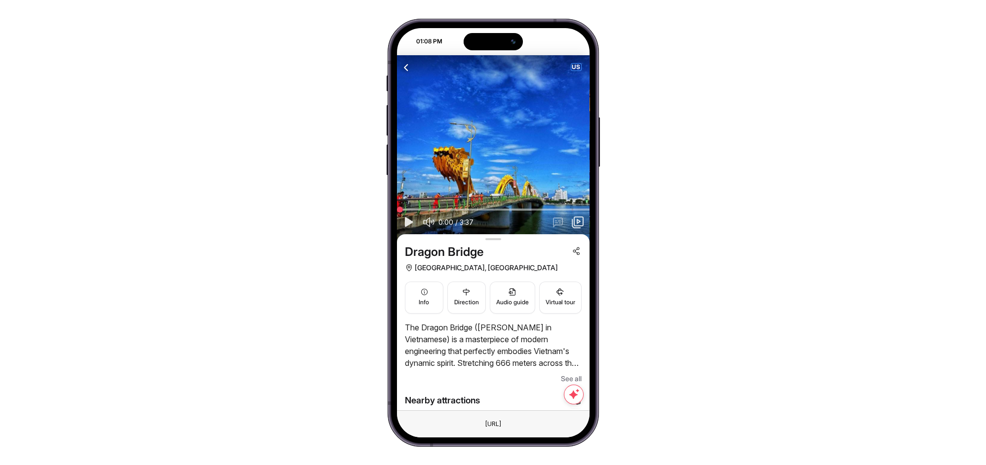
click at [576, 66] on span "US" at bounding box center [576, 67] width 10 height 7
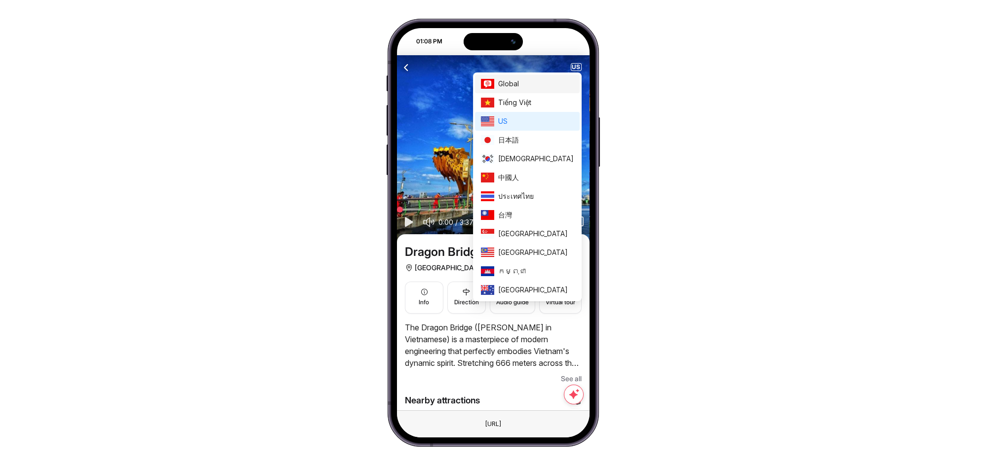
click at [556, 79] on span "Global" at bounding box center [536, 83] width 76 height 11
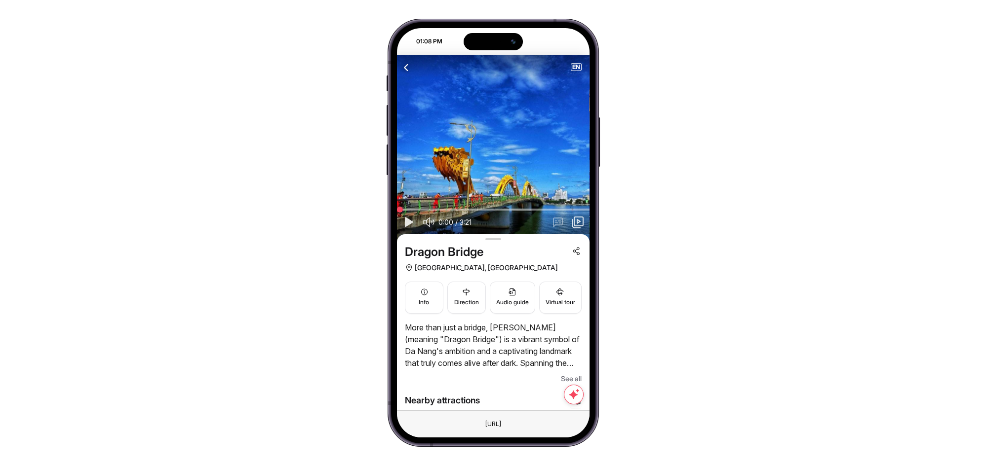
click at [403, 223] on icon "button" at bounding box center [408, 222] width 12 height 12
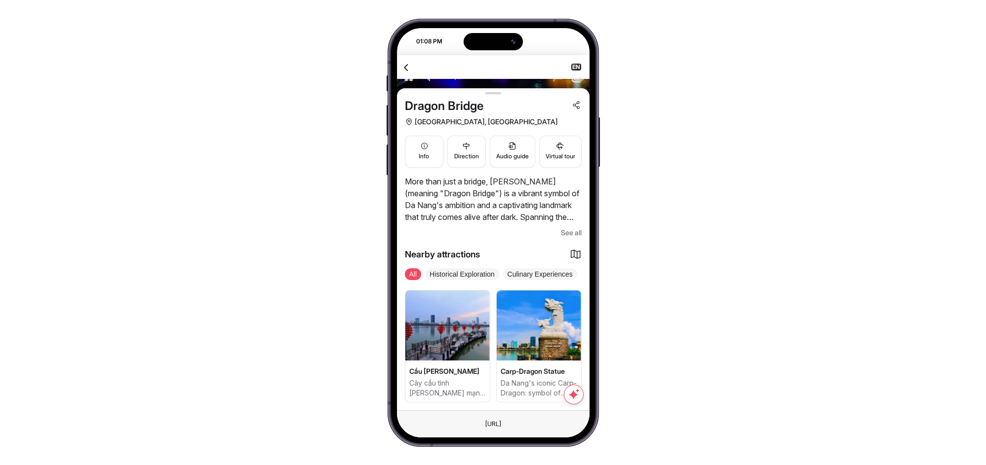
scroll to position [292, 0]
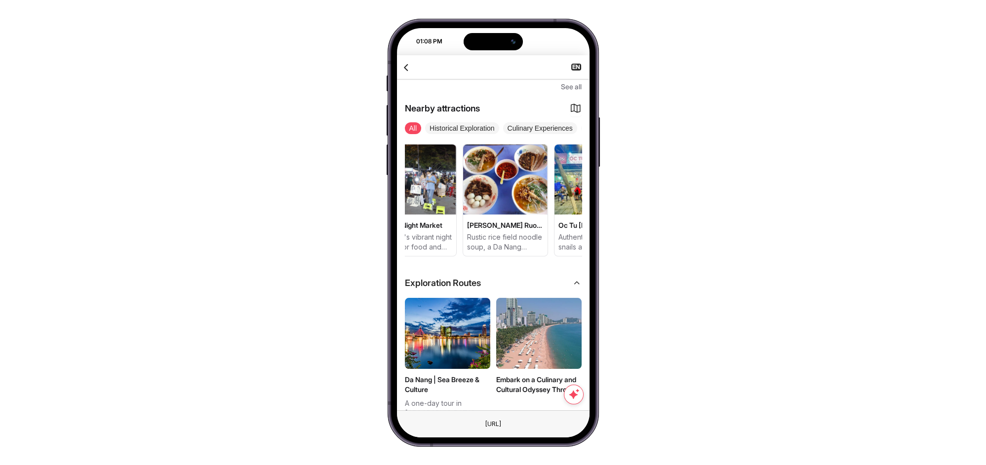
drag, startPoint x: 525, startPoint y: 217, endPoint x: 407, endPoint y: 217, distance: 117.5
click at [365, 217] on div "Cầu Tình Yêu Cây cầu tình yêu lãng mạn bậc nhất Đà Nẵng Carp-Dragon Statue Da N…" at bounding box center [277, 200] width 177 height 113
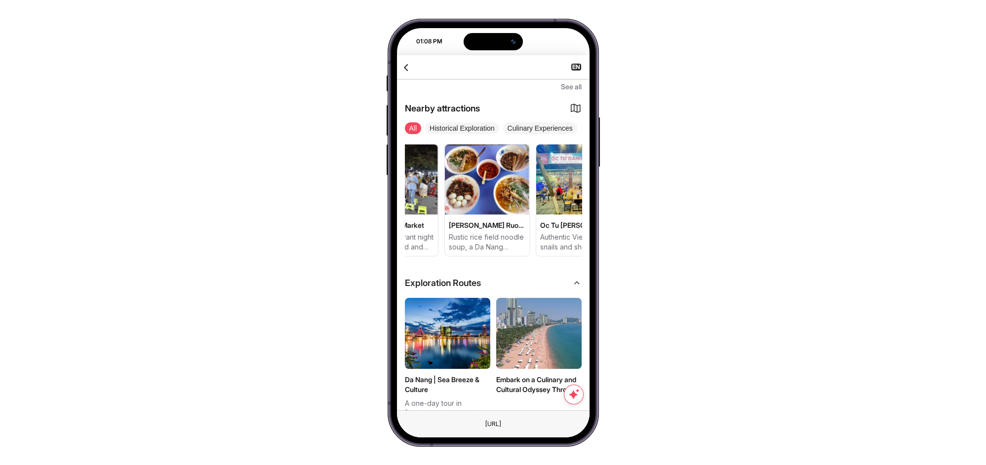
click at [502, 224] on span "Banh Canh Ruong Noodle Soup" at bounding box center [487, 226] width 77 height 10
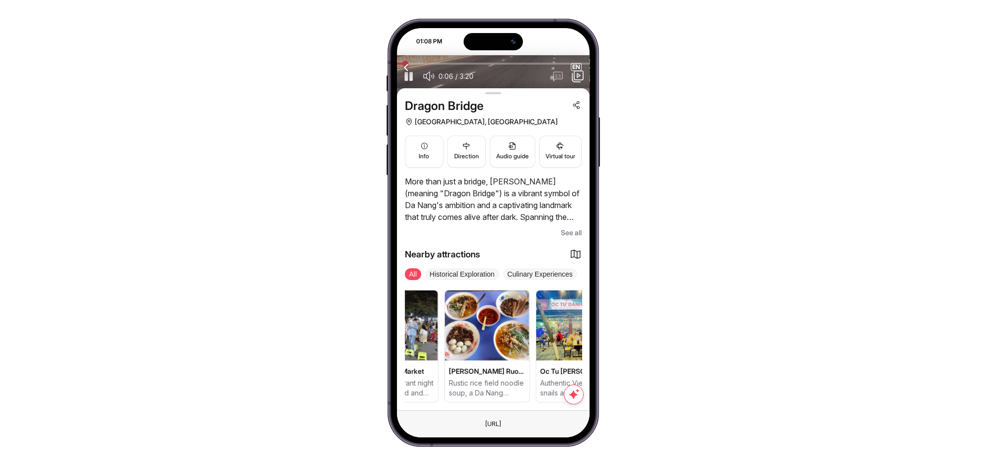
scroll to position [73, 0]
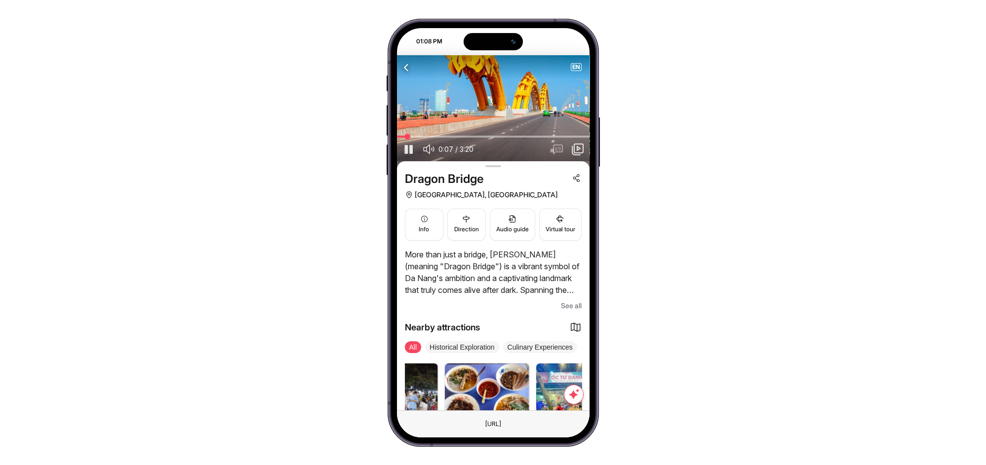
click at [551, 375] on img at bounding box center [578, 399] width 84 height 70
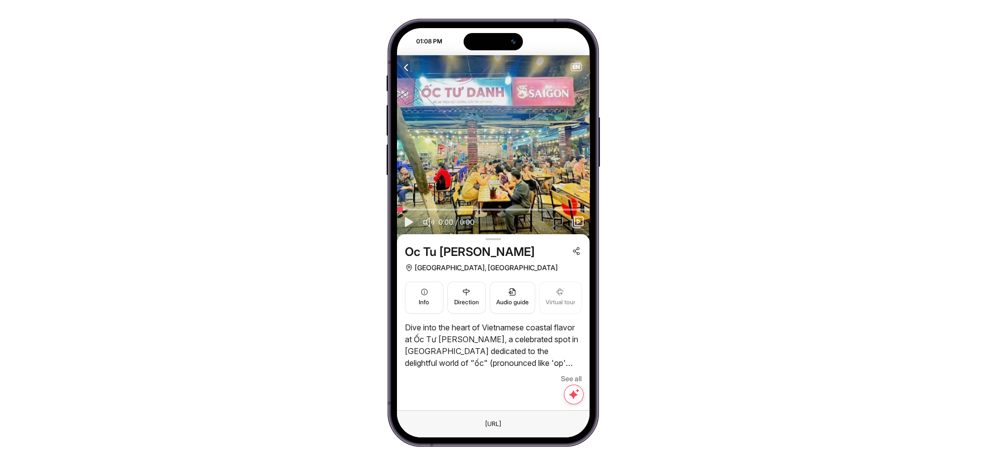
click at [412, 221] on icon "button" at bounding box center [408, 222] width 12 height 12
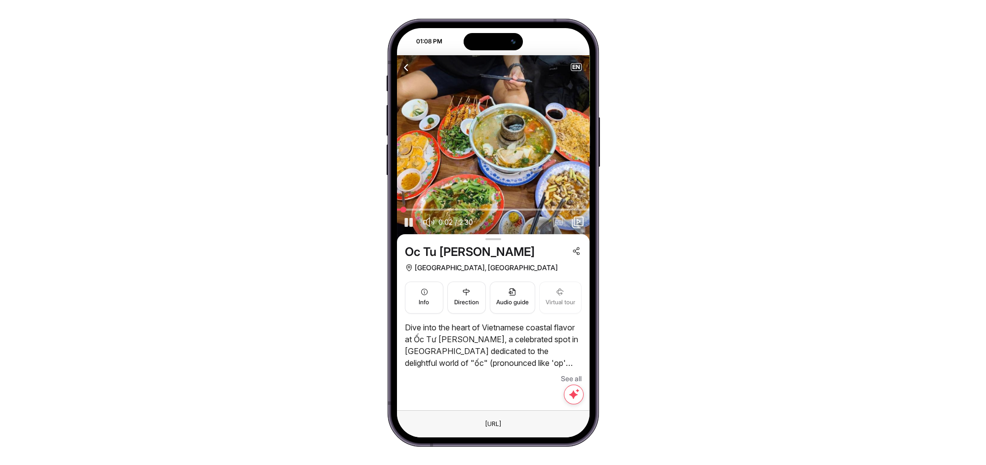
scroll to position [23, 0]
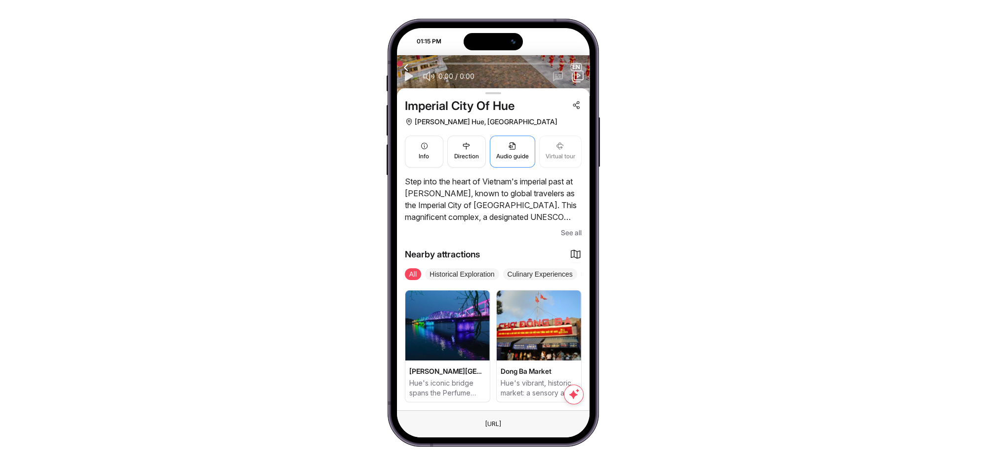
scroll to position [219, 0]
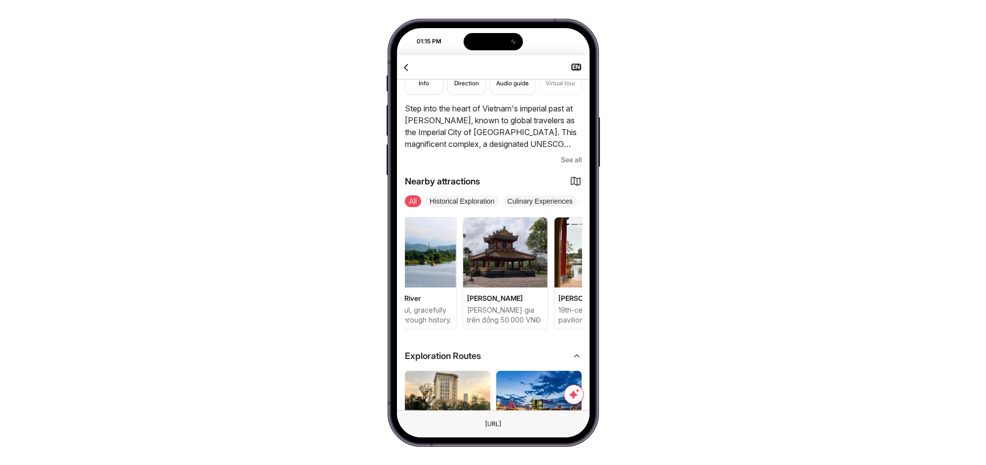
drag, startPoint x: 524, startPoint y: 277, endPoint x: 366, endPoint y: 296, distance: 159.0
click at [366, 296] on div "01:15 PM Attraction Itineraries Bus tour City tour Travel Blog NEARBY ATTRACTIO…" at bounding box center [493, 232] width 986 height 465
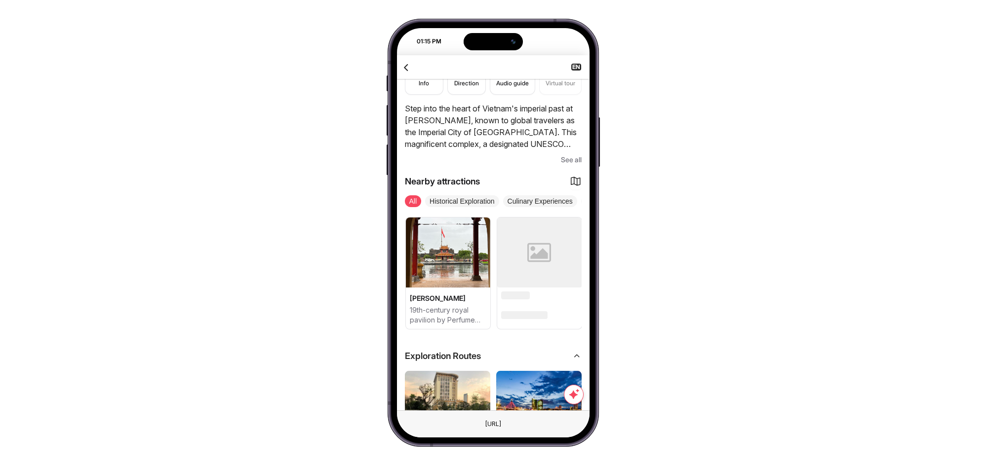
drag, startPoint x: 545, startPoint y: 300, endPoint x: 414, endPoint y: 300, distance: 131.3
click at [217, 300] on div "Trường Tiền Bridge Hue's iconic bridge spans the Perfume River. Dong Ba Market …" at bounding box center [128, 273] width 177 height 113
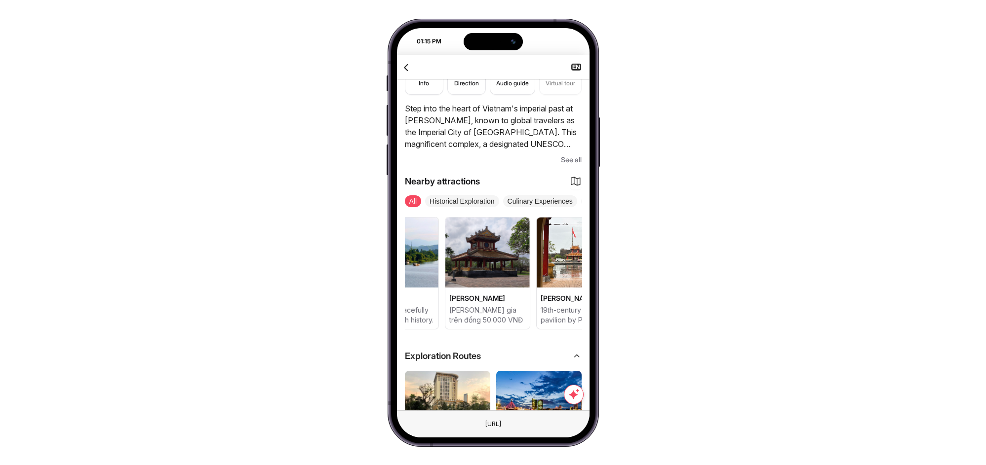
drag, startPoint x: 509, startPoint y: 266, endPoint x: 588, endPoint y: 268, distance: 79.5
click at [588, 268] on div "Imperial City Of Hue Thua Thien Hue, Vietnam Info Direction Audio guide Virtual…" at bounding box center [493, 321] width 192 height 613
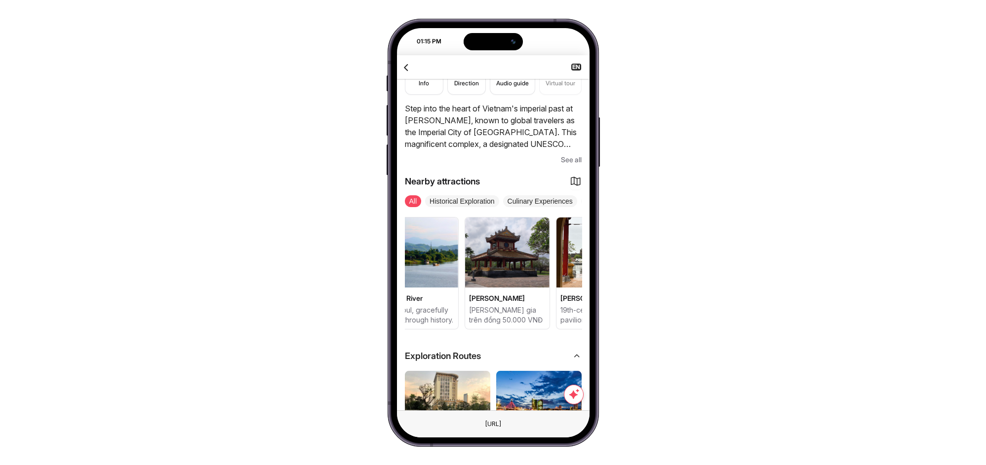
scroll to position [0, 226]
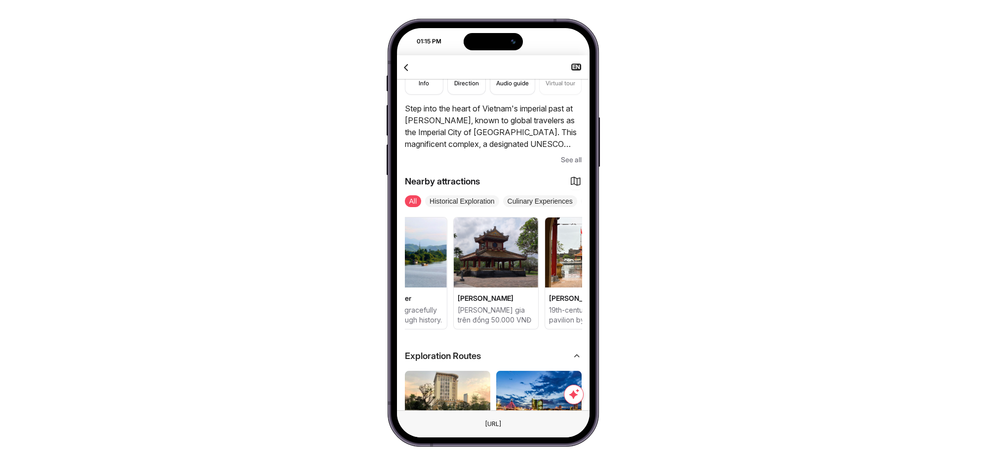
click at [499, 277] on img at bounding box center [496, 253] width 84 height 70
click at [483, 300] on span "Phu Văn Lâu" at bounding box center [496, 299] width 77 height 10
